Goal: Task Accomplishment & Management: Manage account settings

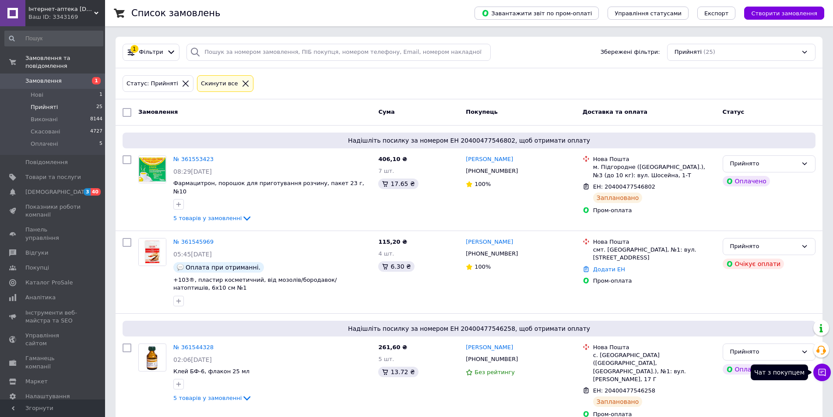
click at [819, 372] on icon at bounding box center [822, 372] width 7 height 7
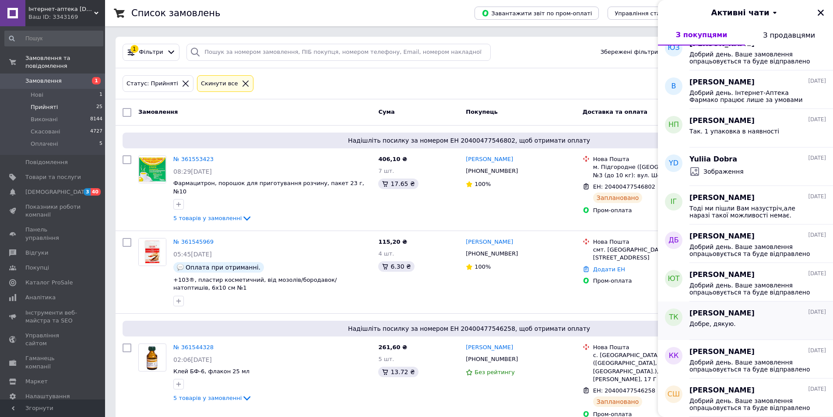
scroll to position [136, 0]
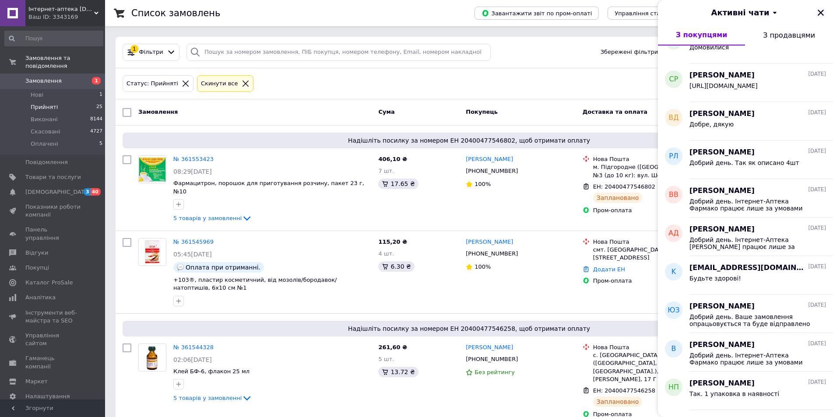
click at [821, 12] on icon "Закрити" at bounding box center [821, 13] width 8 height 8
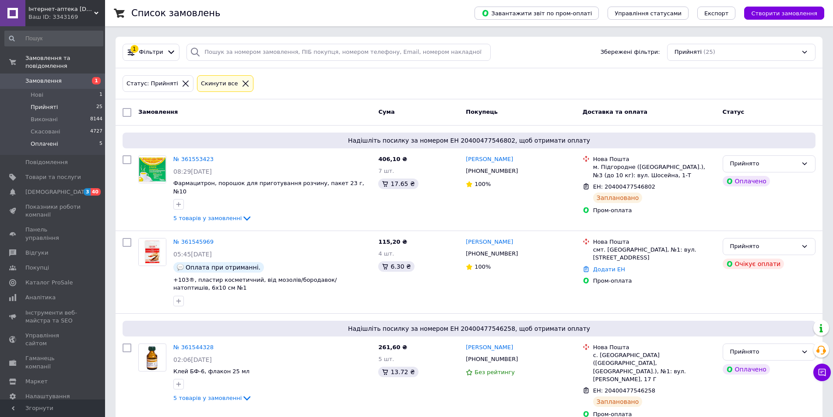
click at [61, 138] on li "Оплачені 5" at bounding box center [54, 146] width 108 height 17
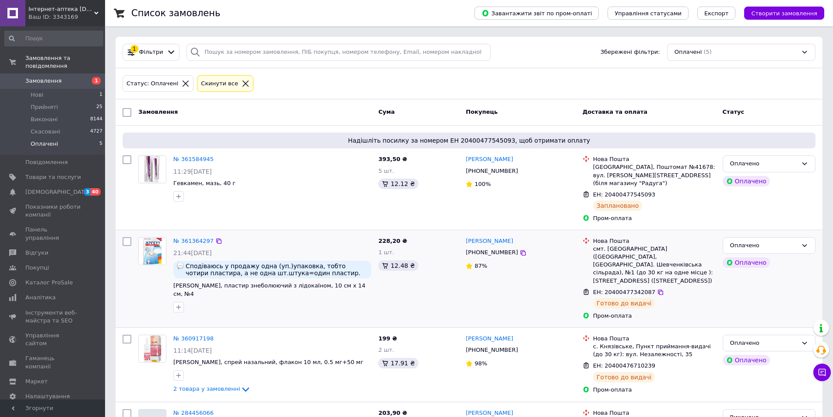
scroll to position [127, 0]
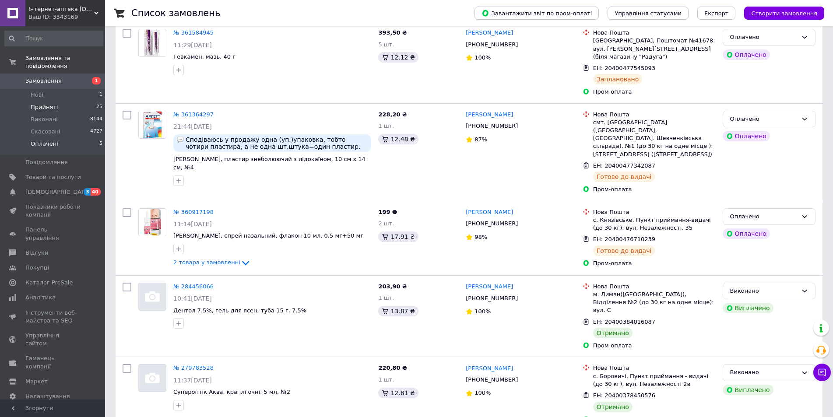
click at [53, 103] on span "Прийняті" at bounding box center [44, 107] width 27 height 8
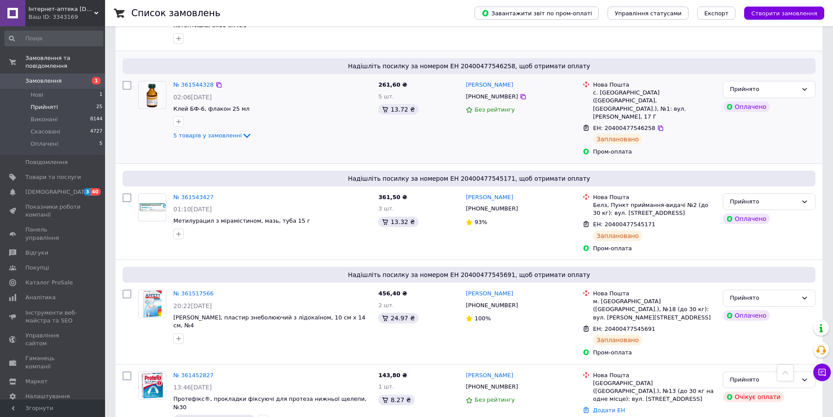
scroll to position [88, 0]
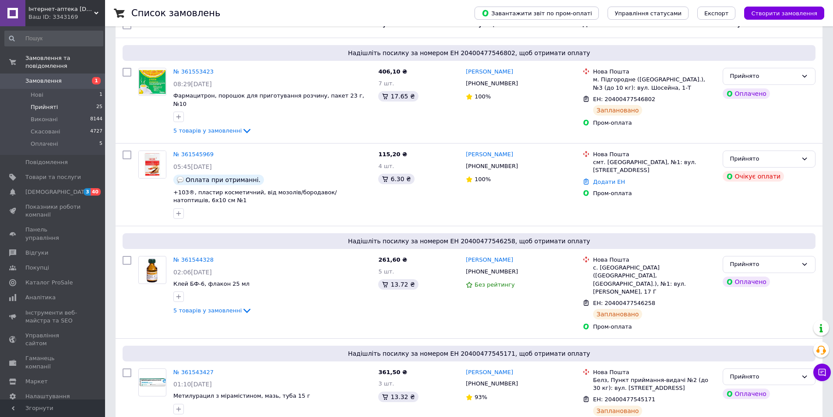
click at [53, 77] on span "Замовлення" at bounding box center [43, 81] width 36 height 8
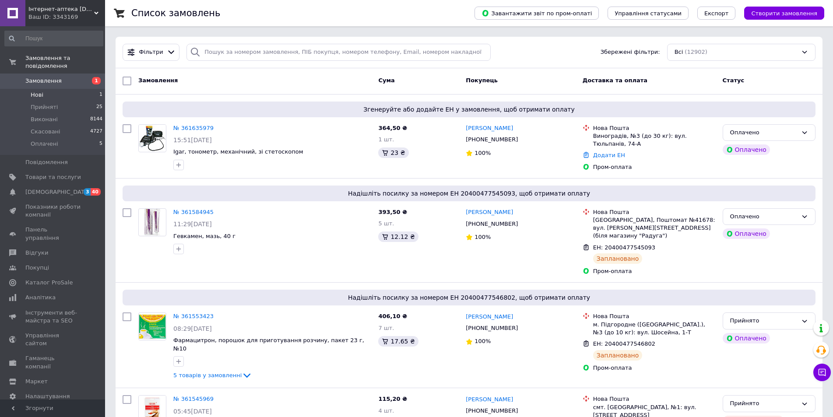
click at [45, 90] on li "Нові 1" at bounding box center [54, 95] width 108 height 12
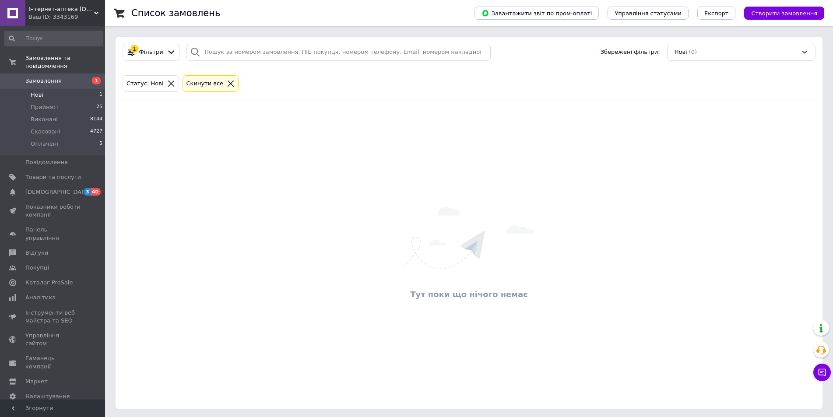
click at [46, 89] on li "Нові 1" at bounding box center [54, 95] width 108 height 12
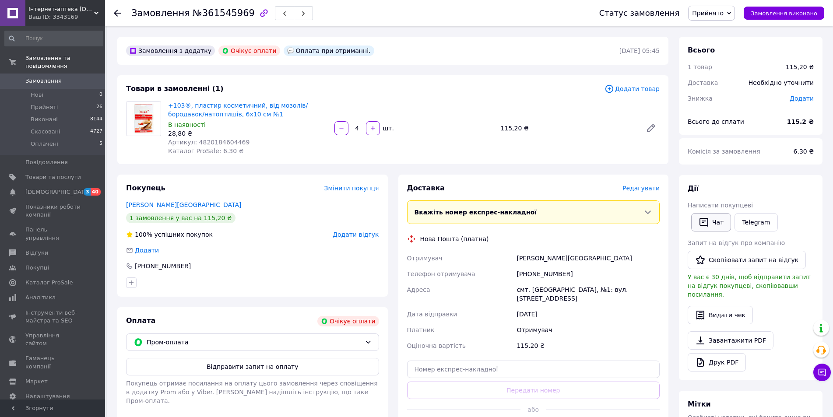
click at [710, 221] on button "Чат" at bounding box center [712, 222] width 40 height 18
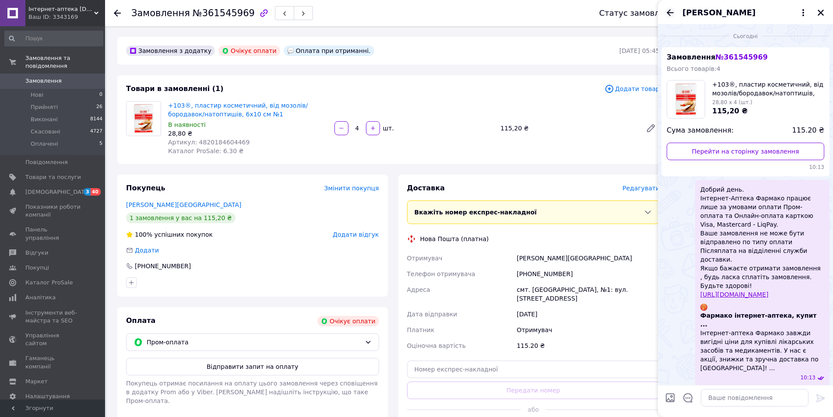
click at [667, 11] on icon "Назад" at bounding box center [670, 12] width 11 height 11
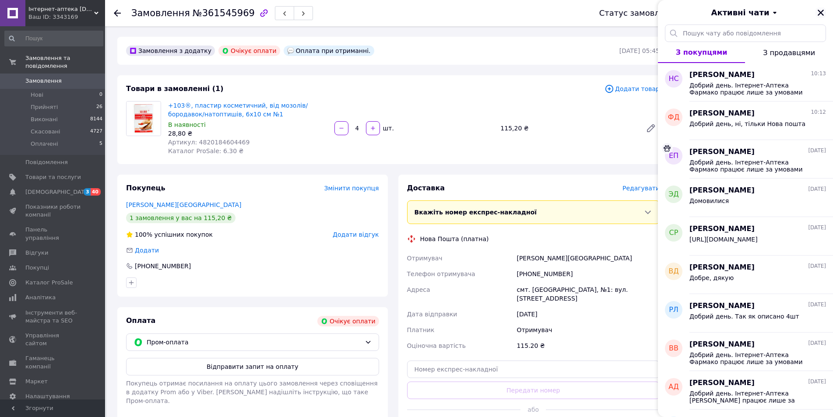
click at [820, 14] on icon "Закрити" at bounding box center [821, 13] width 6 height 6
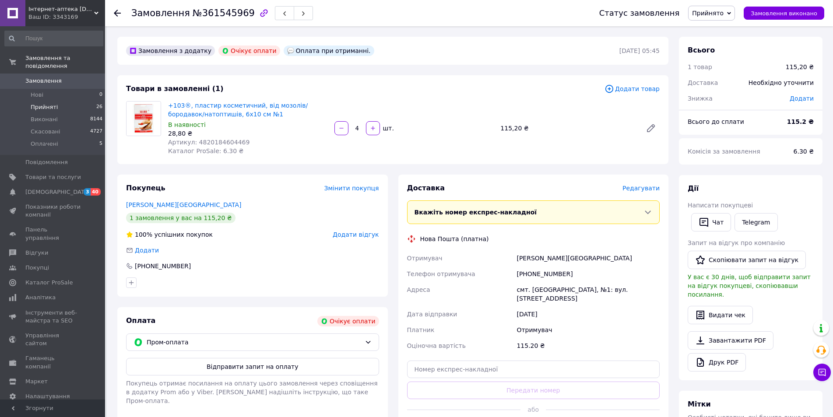
click at [48, 103] on span "Прийняті" at bounding box center [44, 107] width 27 height 8
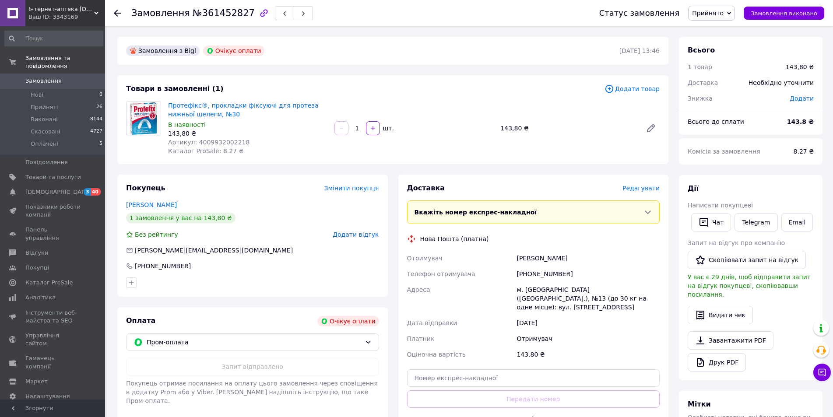
scroll to position [88, 0]
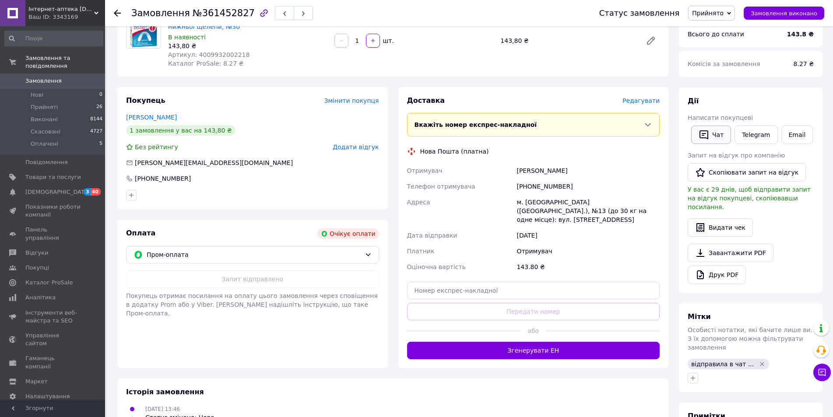
click at [705, 129] on button "Чат" at bounding box center [712, 135] width 40 height 18
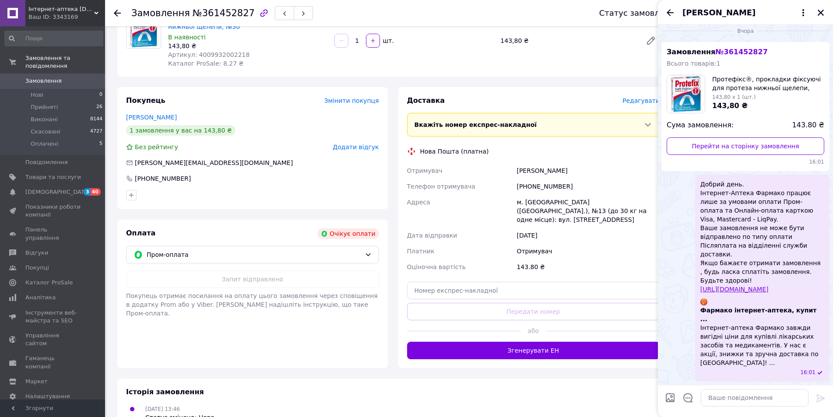
scroll to position [0, 0]
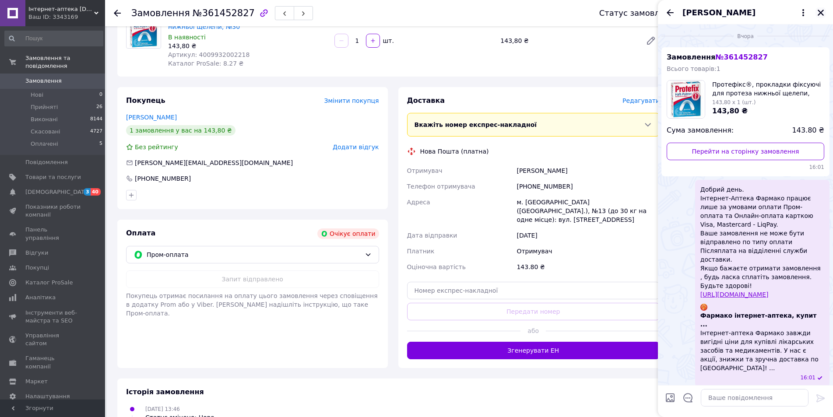
click at [822, 12] on icon "Закрити" at bounding box center [821, 13] width 6 height 6
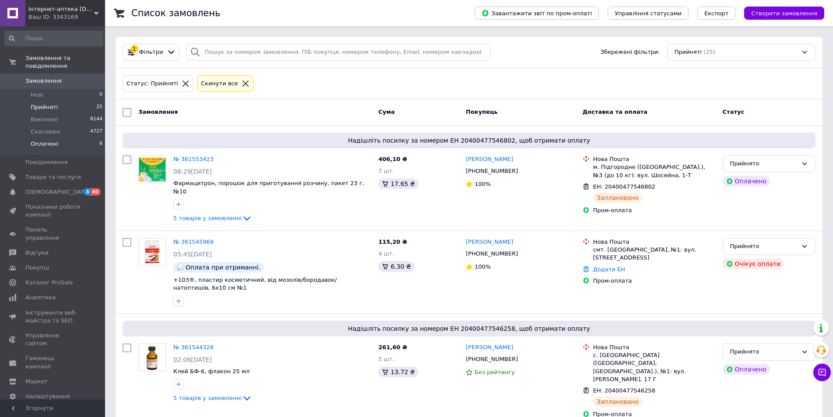
click at [42, 140] on span "Оплачені" at bounding box center [45, 144] width 28 height 8
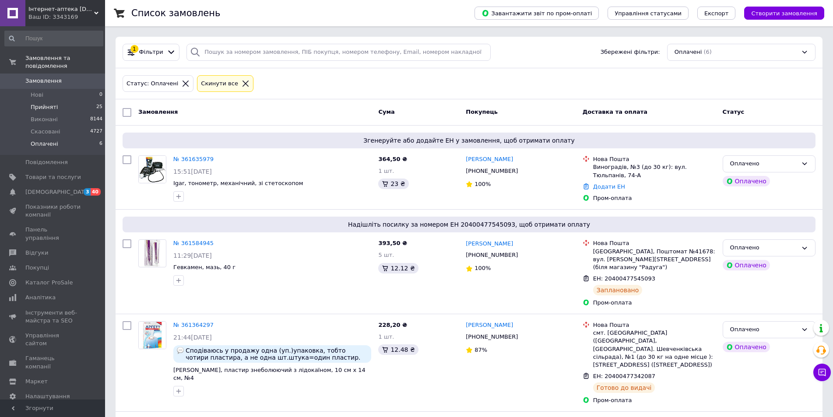
click at [51, 103] on span "Прийняті" at bounding box center [44, 107] width 27 height 8
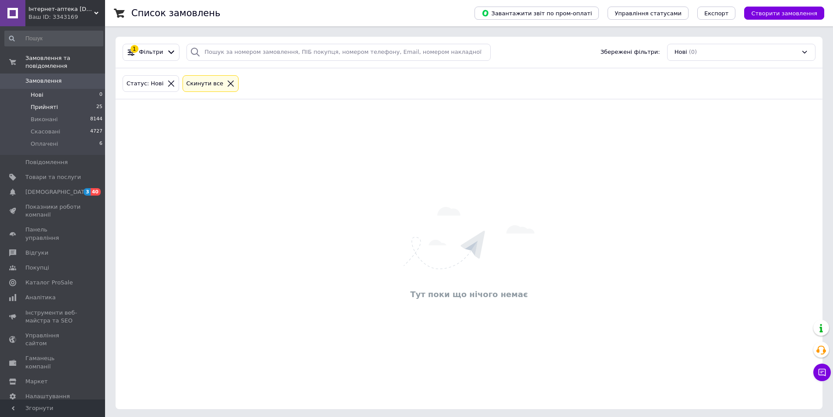
click at [34, 103] on span "Прийняті" at bounding box center [44, 107] width 27 height 8
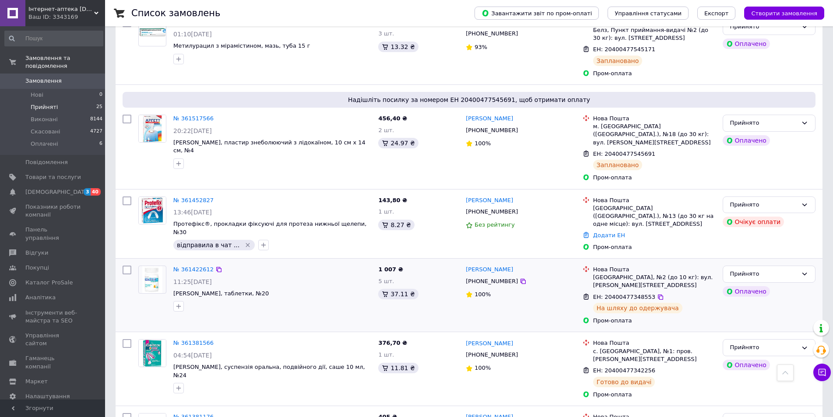
scroll to position [350, 0]
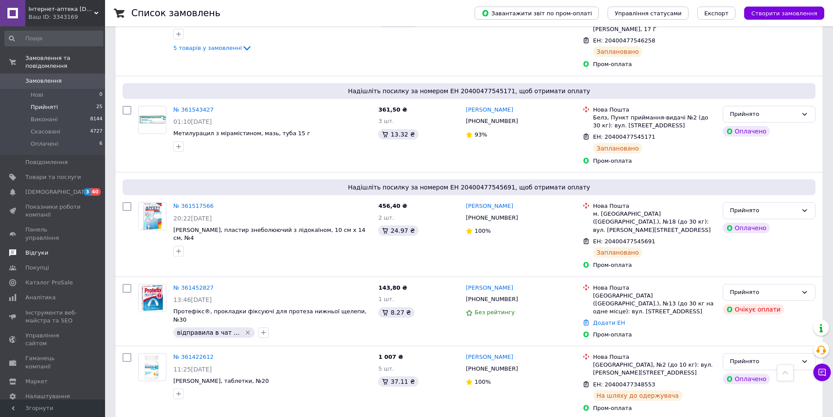
click at [56, 249] on span "Відгуки" at bounding box center [53, 253] width 56 height 8
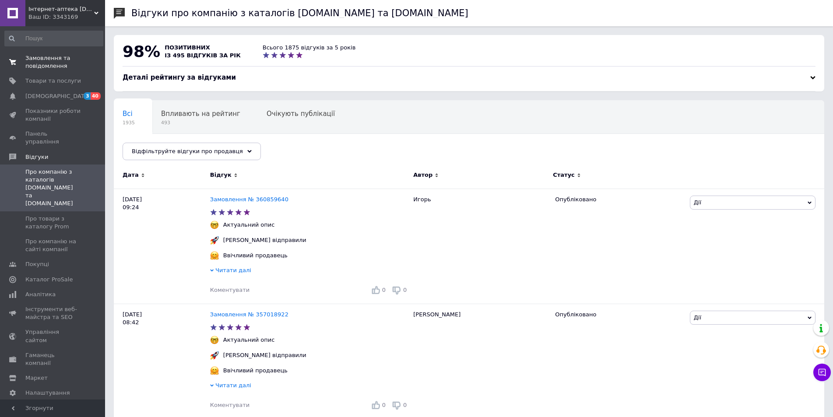
click at [44, 60] on span "Замовлення та повідомлення" at bounding box center [53, 62] width 56 height 16
